Goal: Use online tool/utility: Utilize a website feature to perform a specific function

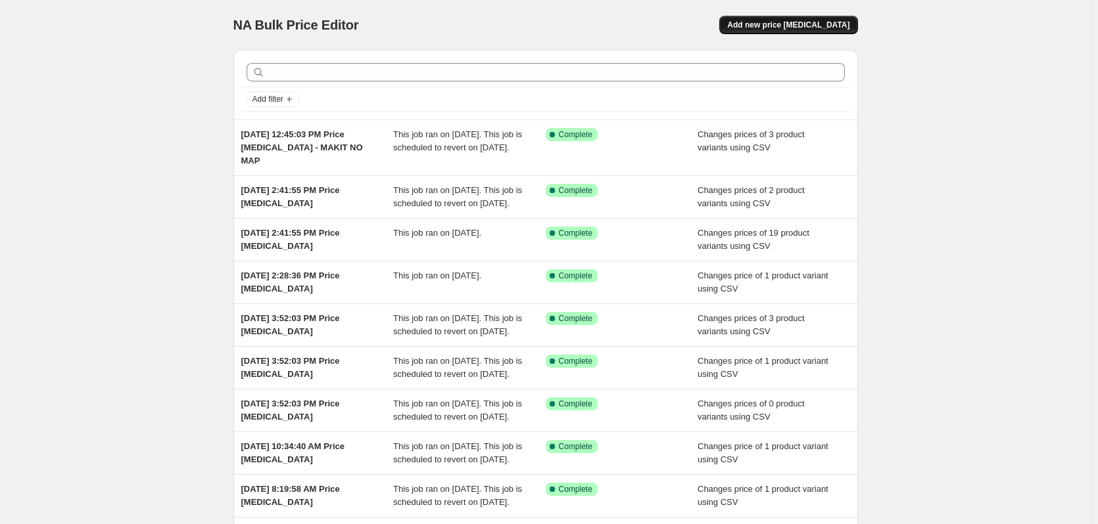
click at [795, 21] on span "Add new price [MEDICAL_DATA]" at bounding box center [788, 25] width 122 height 11
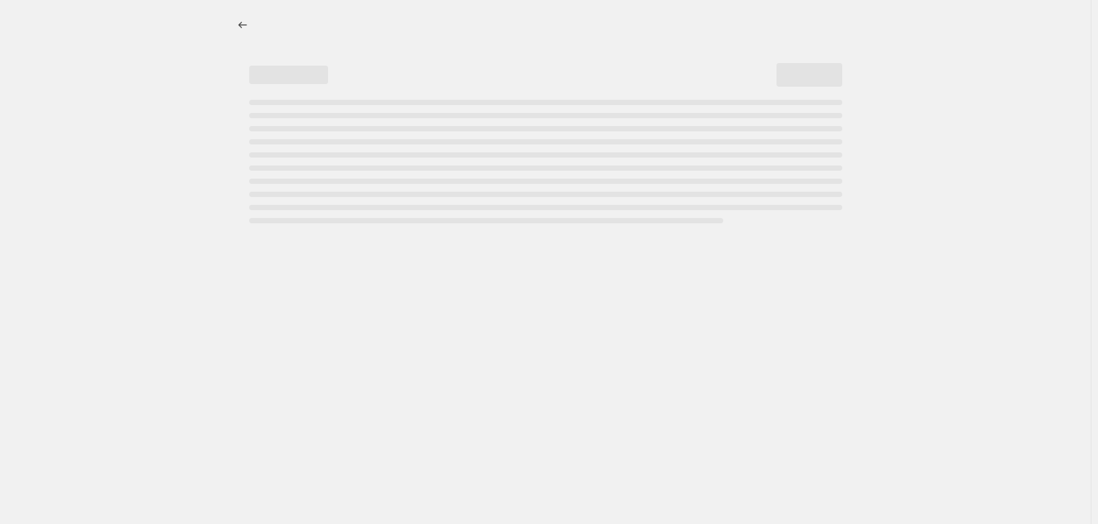
select select "percentage"
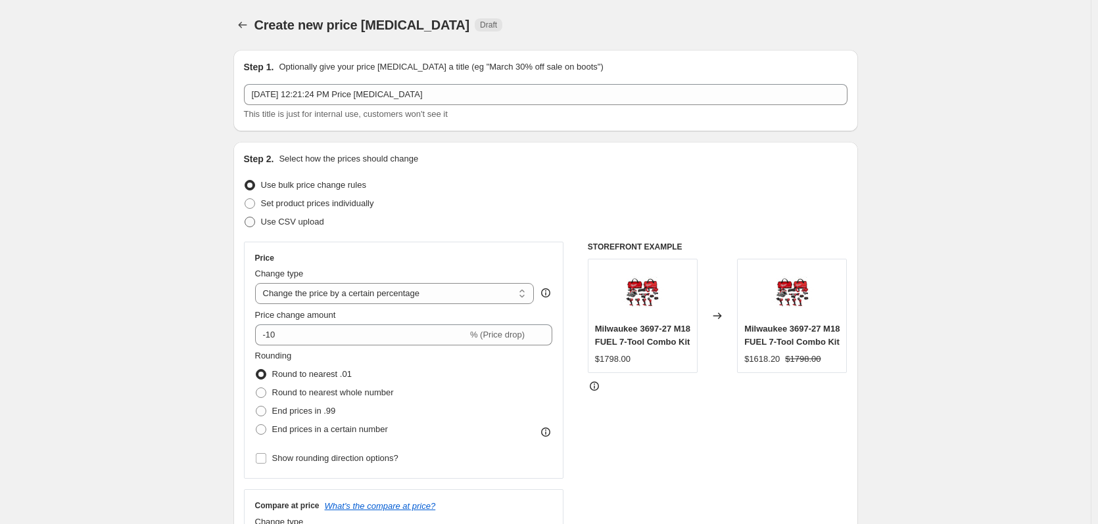
click at [295, 218] on span "Use CSV upload" at bounding box center [292, 222] width 63 height 10
click at [245, 218] on input "Use CSV upload" at bounding box center [244, 217] width 1 height 1
radio input "true"
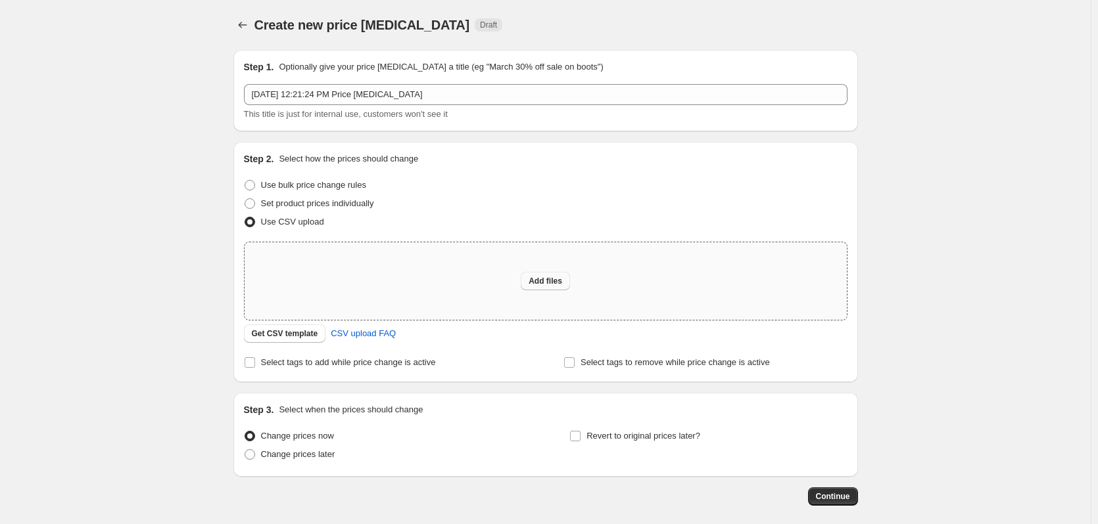
click at [549, 275] on button "Add files" at bounding box center [544, 281] width 49 height 18
type input "C:\fakepath\csv_template 1.csv"
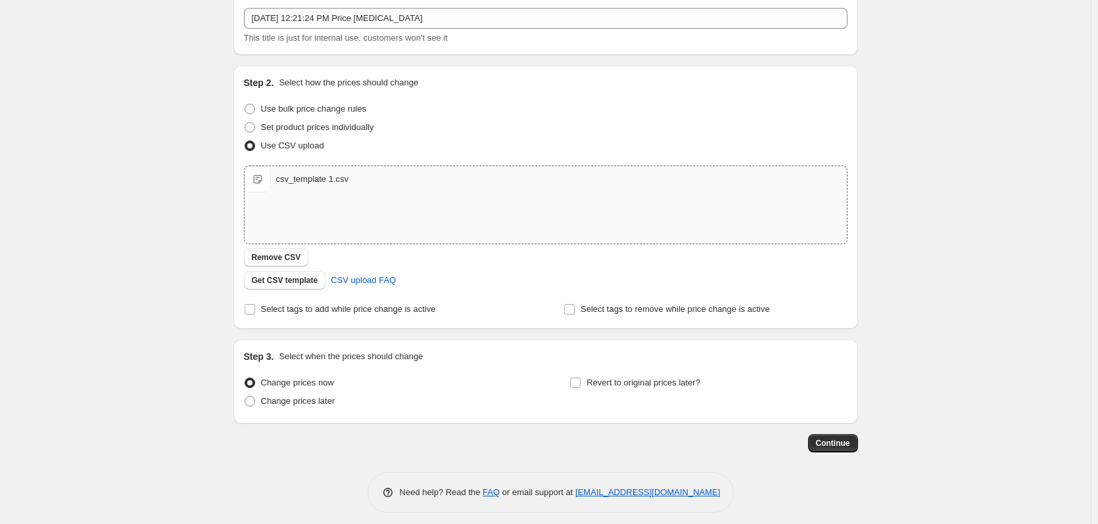
scroll to position [85, 0]
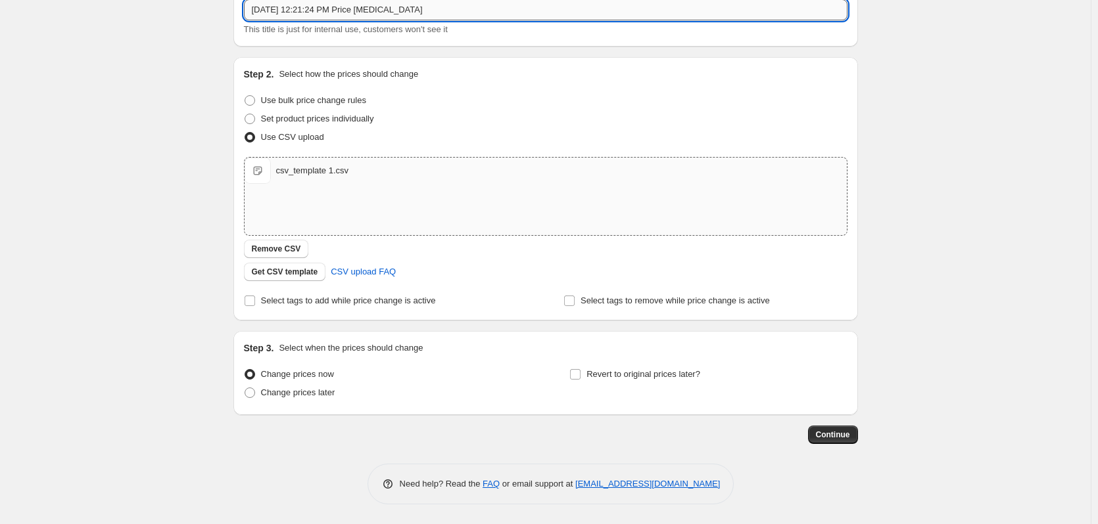
click at [454, 15] on input "[DATE] 12:21:24 PM Price [MEDICAL_DATA]" at bounding box center [545, 9] width 603 height 21
paste input "text"
paste input "I-CISC"
type input "[DATE] 12:21:24 PM Price [MEDICAL_DATA] I-CISC"
click at [843, 428] on button "Continue" at bounding box center [833, 435] width 50 height 18
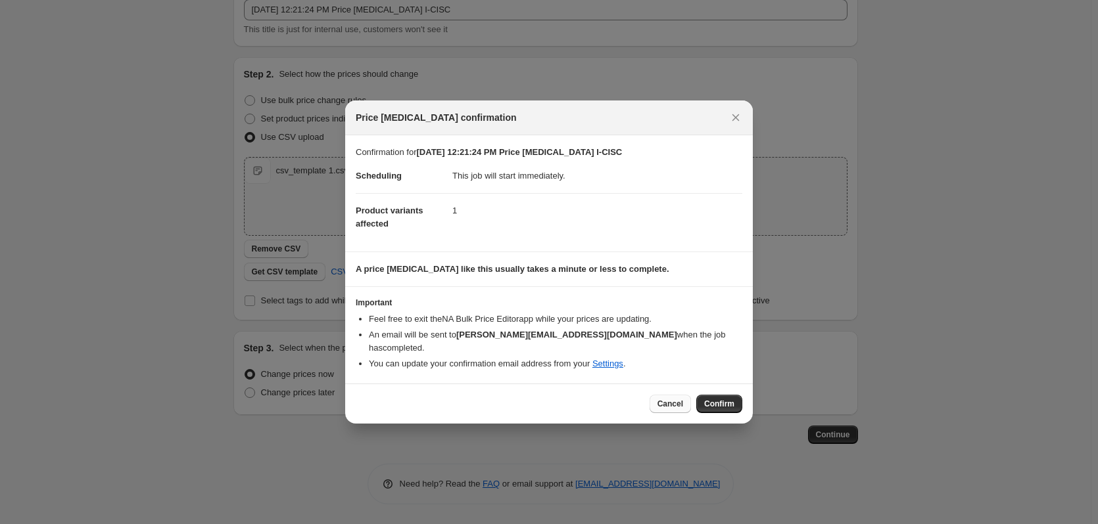
drag, startPoint x: 716, startPoint y: 398, endPoint x: 654, endPoint y: 396, distance: 62.4
click at [715, 399] on span "Confirm" at bounding box center [719, 404] width 30 height 11
